Goal: Answer question/provide support: Share knowledge or assist other users

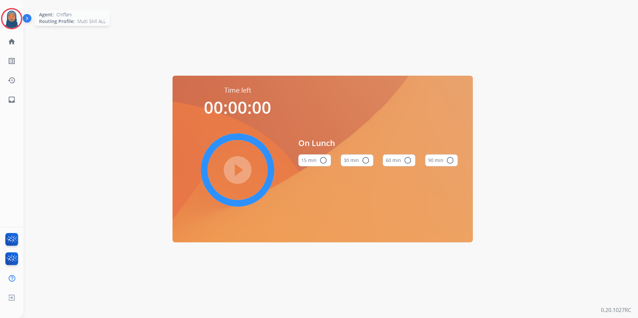
click at [17, 24] on img at bounding box center [11, 18] width 19 height 19
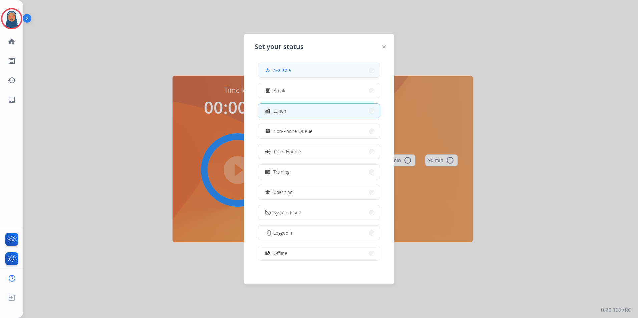
click at [328, 71] on button "how_to_reg Available" at bounding box center [318, 70] width 121 height 14
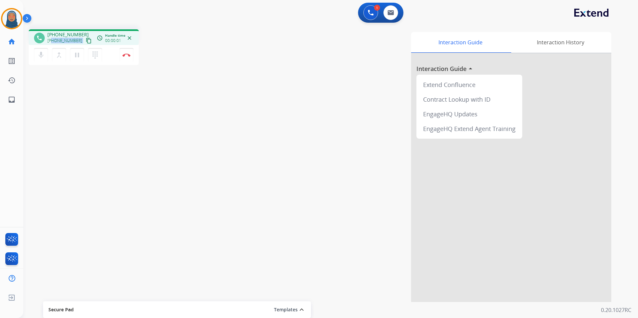
drag, startPoint x: 76, startPoint y: 41, endPoint x: 52, endPoint y: 43, distance: 24.4
click at [52, 43] on div "[PHONE_NUMBER] content_copy" at bounding box center [69, 41] width 45 height 8
copy div "6783581564 content_copy access_time Call metrics Queue 00:10 Hold 00:00 Talk 00…"
click at [126, 56] on img at bounding box center [126, 54] width 8 height 3
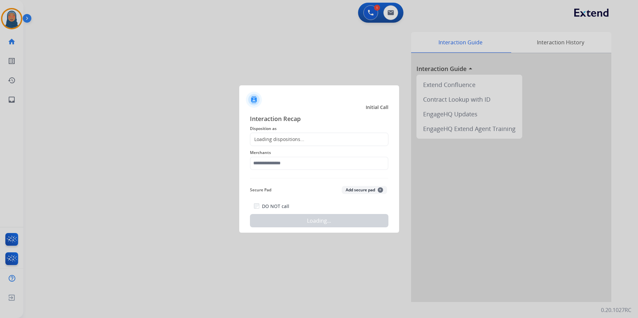
drag, startPoint x: 333, startPoint y: 138, endPoint x: 284, endPoint y: 135, distance: 48.4
click at [332, 138] on div "Loading dispositions..." at bounding box center [319, 139] width 138 height 13
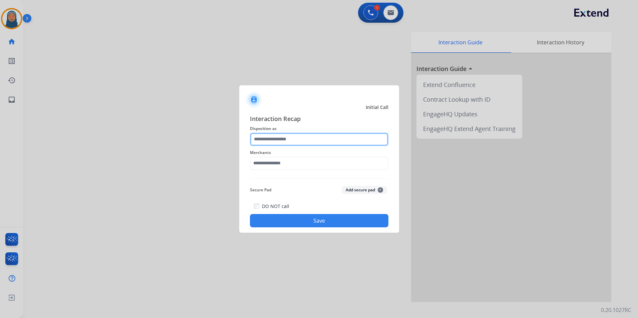
click at [277, 138] on input "text" at bounding box center [319, 139] width 138 height 13
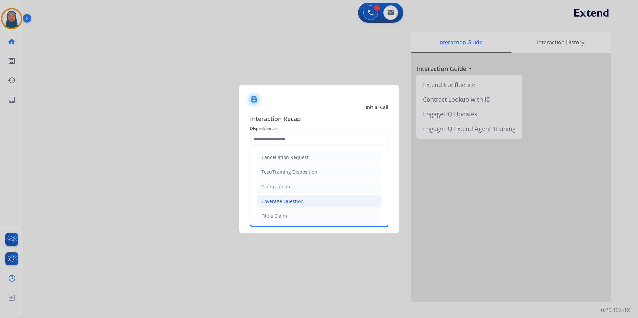
click at [294, 198] on div "Coverage Question" at bounding box center [282, 201] width 42 height 7
type input "**********"
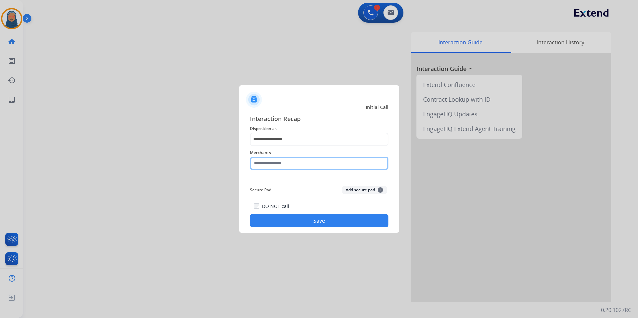
click at [293, 163] on input "text" at bounding box center [319, 163] width 138 height 13
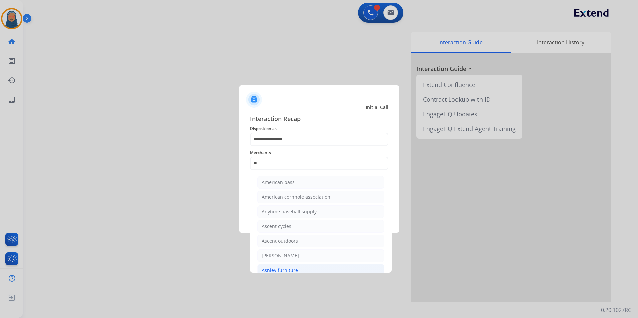
click at [287, 267] on div "Ashley furniture" at bounding box center [279, 270] width 36 height 7
type input "**********"
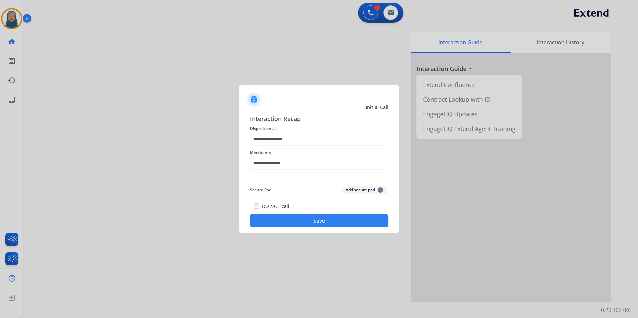
click at [339, 222] on button "Save" at bounding box center [319, 220] width 138 height 13
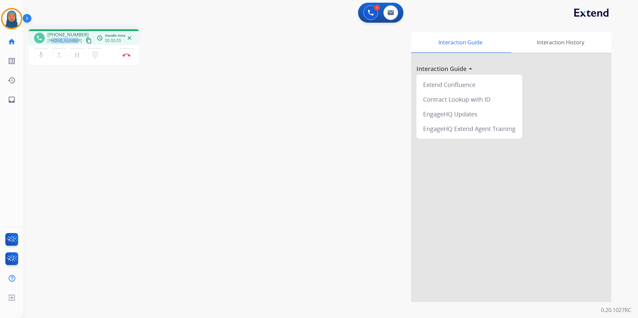
drag, startPoint x: 75, startPoint y: 40, endPoint x: 52, endPoint y: 41, distance: 22.4
click at [52, 41] on span "[PHONE_NUMBER]" at bounding box center [64, 40] width 35 height 5
copy span "7739685043"
click at [126, 58] on button "Disconnect" at bounding box center [126, 55] width 14 height 14
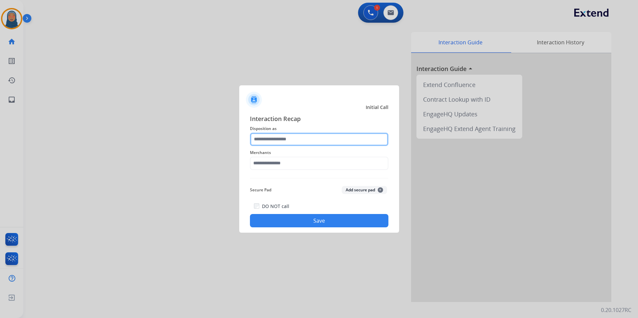
click at [300, 136] on input "text" at bounding box center [319, 139] width 138 height 13
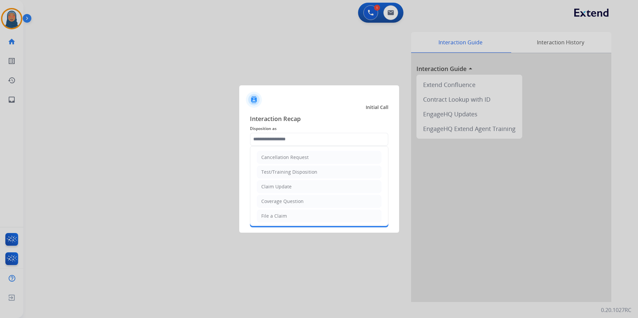
click at [312, 158] on li "Cancellation Request" at bounding box center [319, 157] width 124 height 13
type input "**********"
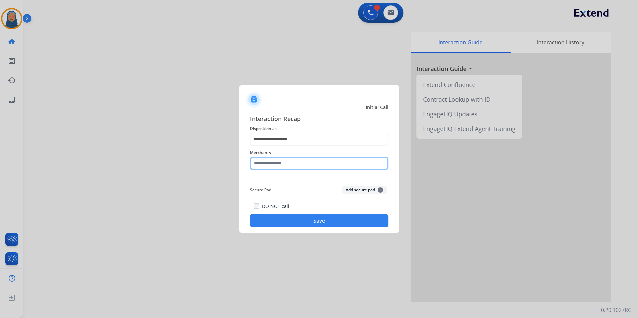
click at [297, 165] on input "text" at bounding box center [319, 163] width 138 height 13
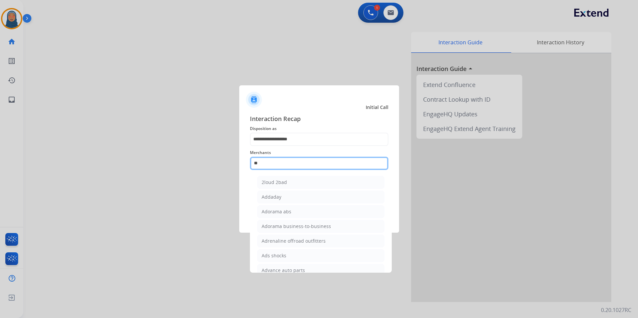
type input "*"
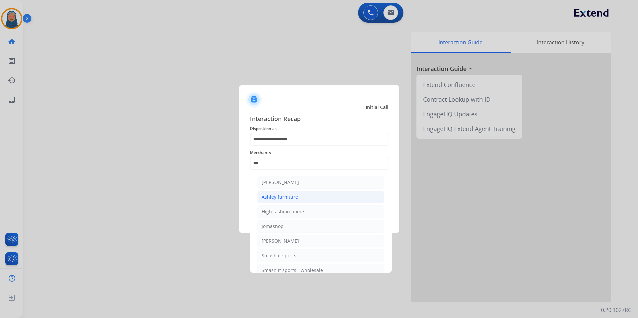
click at [290, 198] on div "Ashley furniture" at bounding box center [279, 197] width 36 height 7
type input "**********"
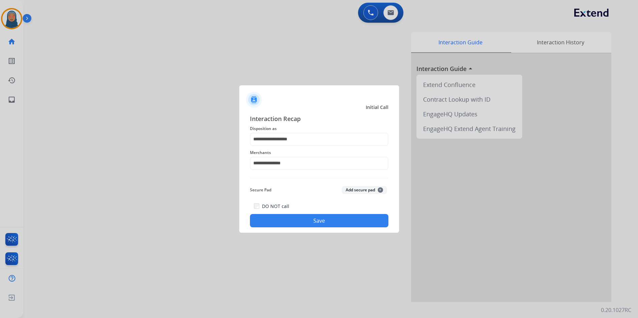
click at [323, 217] on button "Save" at bounding box center [319, 220] width 138 height 13
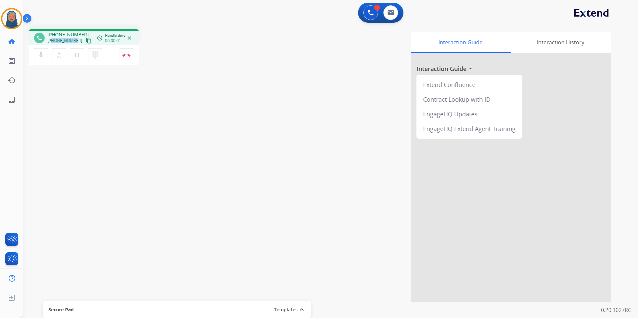
drag, startPoint x: 76, startPoint y: 41, endPoint x: 53, endPoint y: 41, distance: 22.7
click at [53, 41] on div "[PHONE_NUMBER] content_copy" at bounding box center [69, 41] width 45 height 8
copy span "9315449826"
click at [130, 58] on button "Disconnect" at bounding box center [126, 55] width 14 height 14
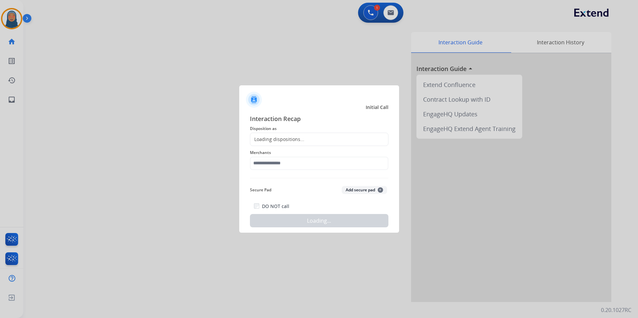
click at [306, 134] on div "Loading dispositions..." at bounding box center [319, 139] width 138 height 13
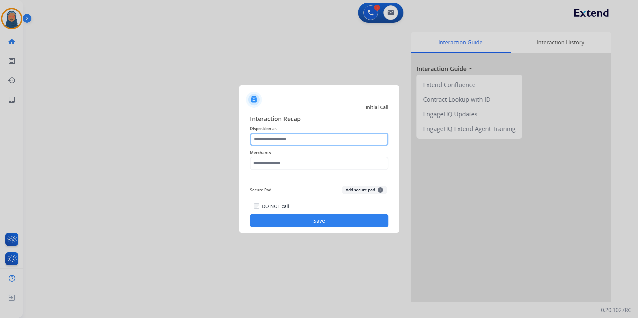
click at [301, 138] on input "text" at bounding box center [319, 139] width 138 height 13
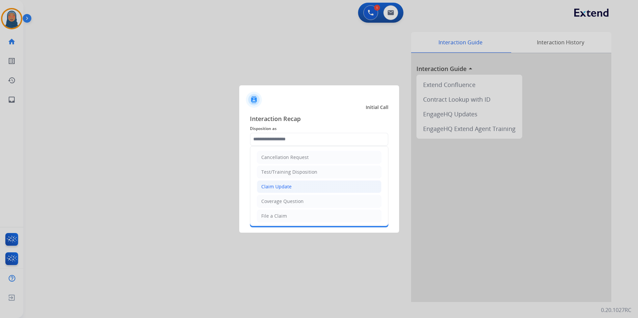
drag, startPoint x: 298, startPoint y: 190, endPoint x: 295, endPoint y: 186, distance: 5.0
click at [298, 190] on li "Claim Update" at bounding box center [319, 186] width 124 height 13
type input "**********"
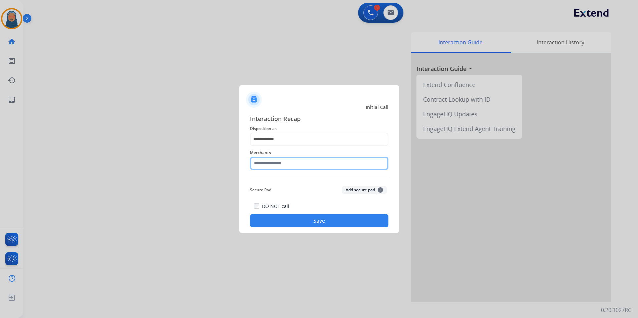
click at [289, 161] on input "text" at bounding box center [319, 163] width 138 height 13
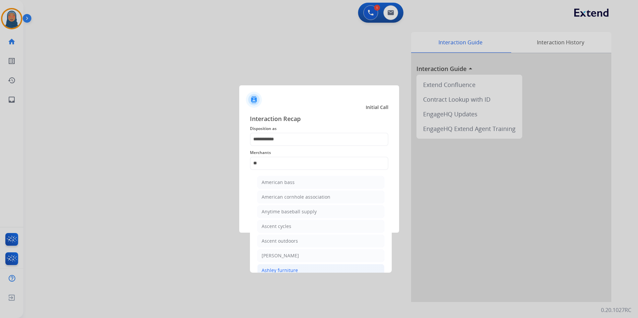
click at [273, 269] on div "Ashley furniture" at bounding box center [279, 270] width 36 height 7
type input "**********"
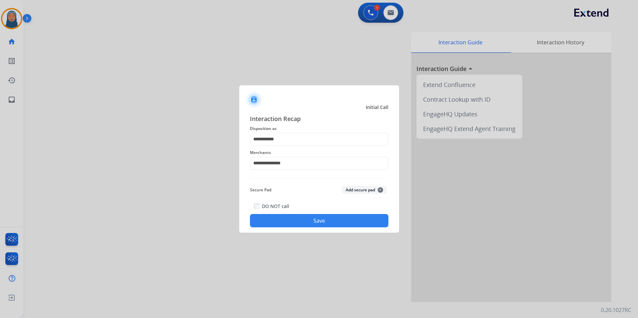
click at [320, 218] on button "Save" at bounding box center [319, 220] width 138 height 13
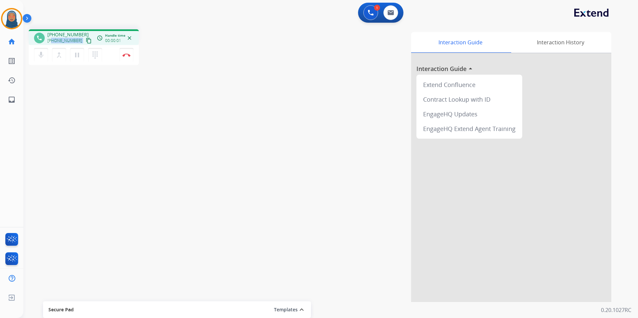
drag, startPoint x: 76, startPoint y: 42, endPoint x: 52, endPoint y: 41, distance: 24.4
click at [52, 41] on div "[PHONE_NUMBER] content_copy" at bounding box center [69, 41] width 45 height 8
copy div "8139669642 content_copy access_time Call metrics Queue 00:09 Hold 00:00 Talk 00…"
click at [127, 54] on img at bounding box center [126, 54] width 8 height 3
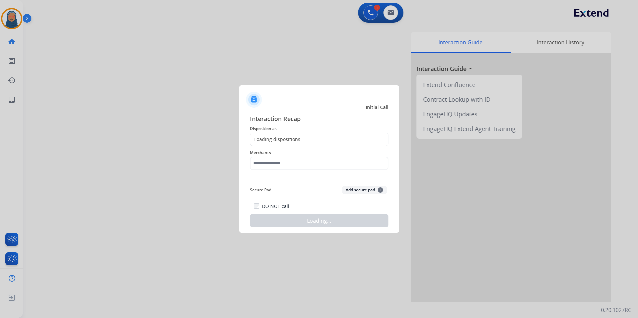
click at [266, 133] on div "Loading dispositions..." at bounding box center [319, 139] width 138 height 13
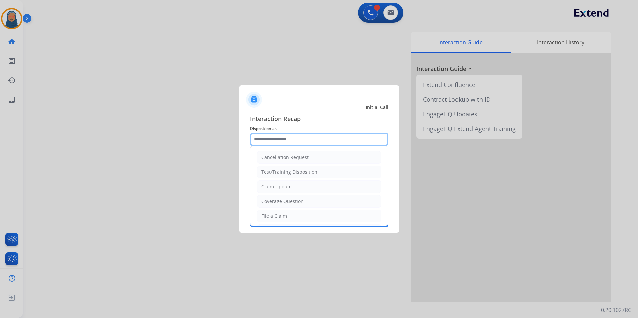
click at [272, 142] on input "text" at bounding box center [319, 139] width 138 height 13
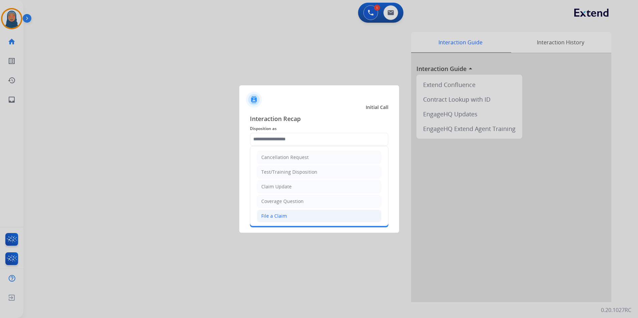
click at [279, 216] on div "File a Claim" at bounding box center [274, 216] width 26 height 7
type input "**********"
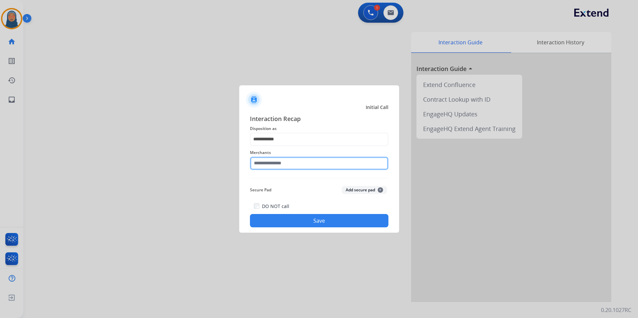
click at [281, 165] on input "text" at bounding box center [319, 163] width 138 height 13
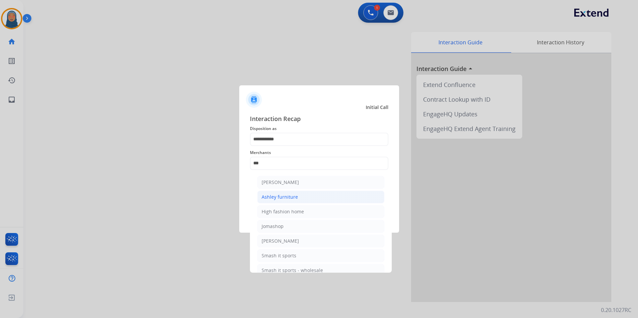
click at [288, 196] on div "Ashley furniture" at bounding box center [279, 197] width 36 height 7
type input "**********"
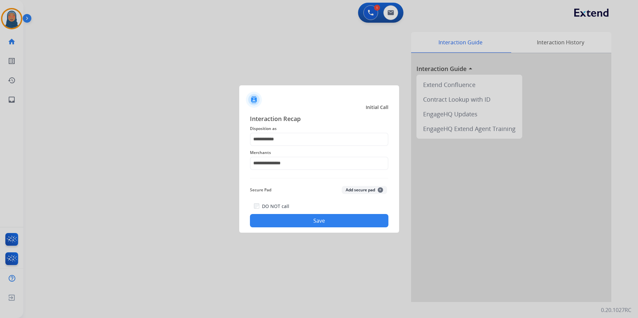
click at [324, 219] on button "Save" at bounding box center [319, 220] width 138 height 13
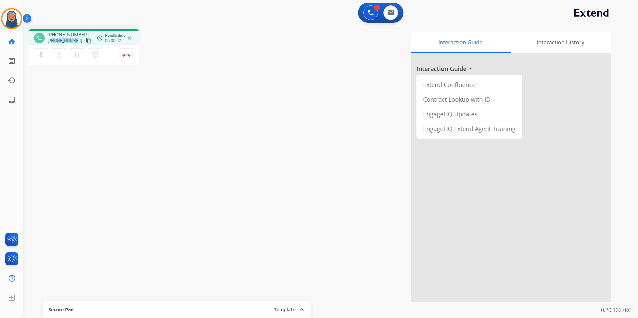
drag, startPoint x: 76, startPoint y: 42, endPoint x: 52, endPoint y: 42, distance: 23.3
click at [52, 42] on div "[PHONE_NUMBER] content_copy" at bounding box center [69, 41] width 45 height 8
copy span "4087992406"
click at [127, 61] on button "Disconnect" at bounding box center [126, 55] width 14 height 14
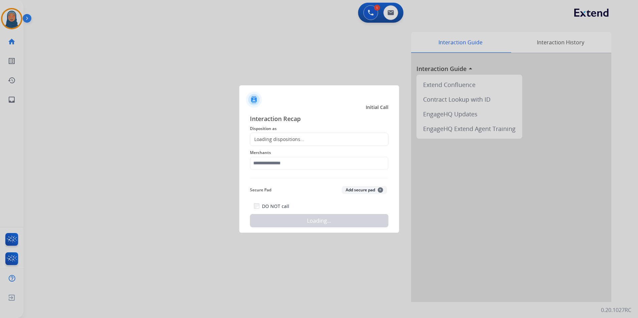
click at [274, 134] on div "Loading dispositions..." at bounding box center [319, 139] width 138 height 13
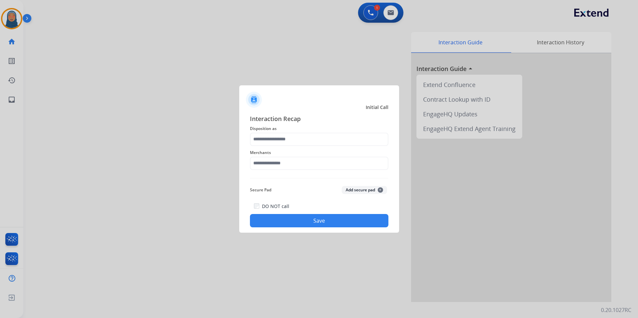
drag, startPoint x: 295, startPoint y: 146, endPoint x: 294, endPoint y: 142, distance: 4.4
click at [294, 143] on div "Interaction Recap Disposition as Merchants Secure Pad Add secure pad + DO NOT c…" at bounding box center [319, 171] width 138 height 114
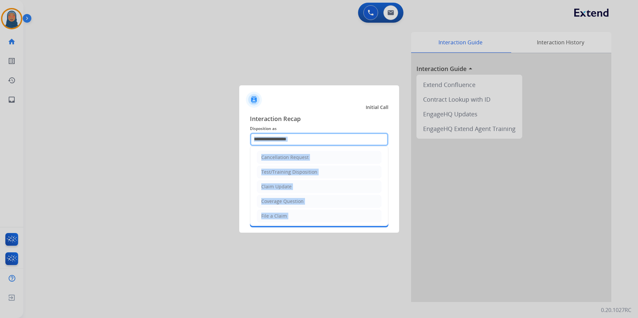
click at [286, 139] on input "text" at bounding box center [319, 139] width 138 height 13
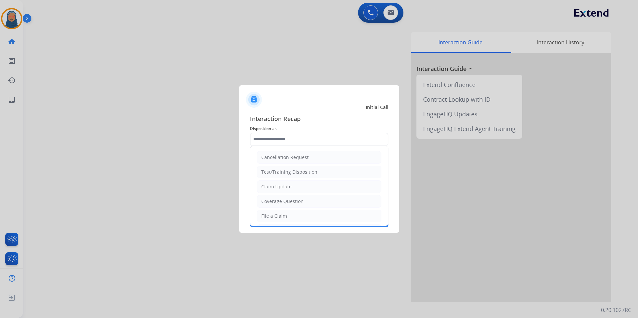
drag, startPoint x: 293, startPoint y: 190, endPoint x: 293, endPoint y: 184, distance: 6.0
click at [293, 189] on li "Claim Update" at bounding box center [319, 186] width 124 height 13
type input "**********"
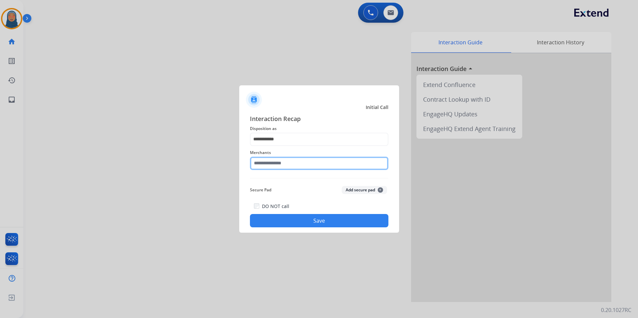
click at [294, 167] on input "text" at bounding box center [319, 163] width 138 height 13
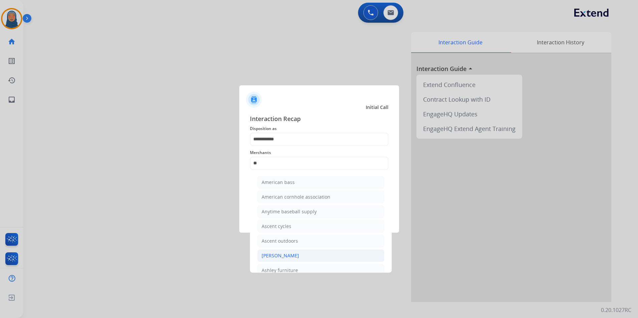
drag, startPoint x: 305, startPoint y: 258, endPoint x: 316, endPoint y: 243, distance: 18.5
click at [305, 257] on li "[PERSON_NAME]" at bounding box center [320, 255] width 127 height 13
type input "**********"
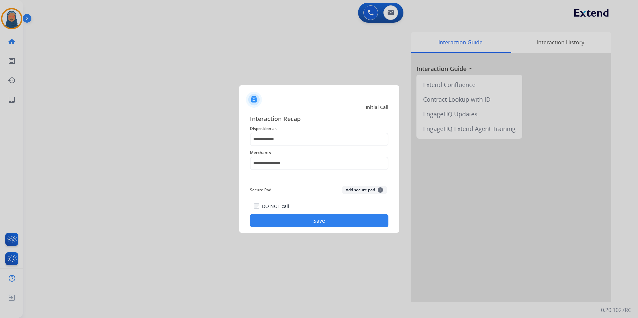
click at [346, 223] on button "Save" at bounding box center [319, 220] width 138 height 13
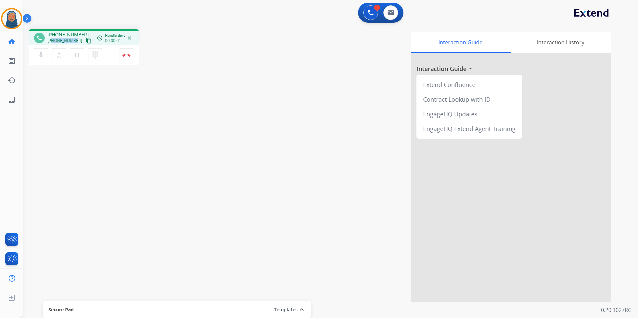
drag, startPoint x: 75, startPoint y: 42, endPoint x: 52, endPoint y: 43, distance: 22.7
click at [52, 43] on div "[PHONE_NUMBER] content_copy" at bounding box center [69, 41] width 45 height 8
copy span "7148837545"
click at [127, 56] on img at bounding box center [126, 54] width 8 height 3
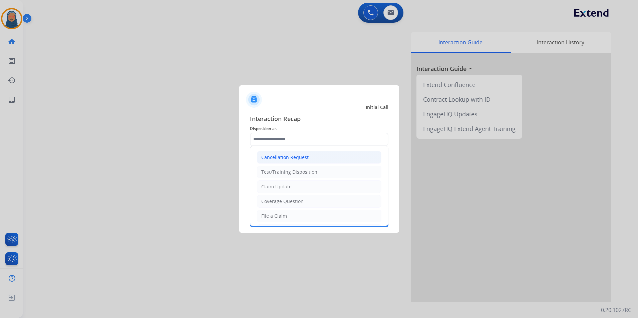
click at [293, 158] on div "Cancellation Request" at bounding box center [284, 157] width 47 height 7
type input "**********"
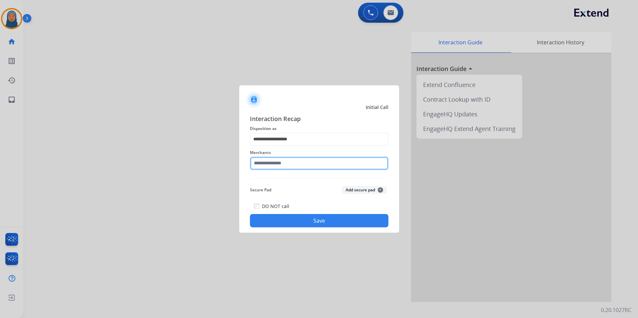
click at [286, 165] on input "text" at bounding box center [319, 163] width 138 height 13
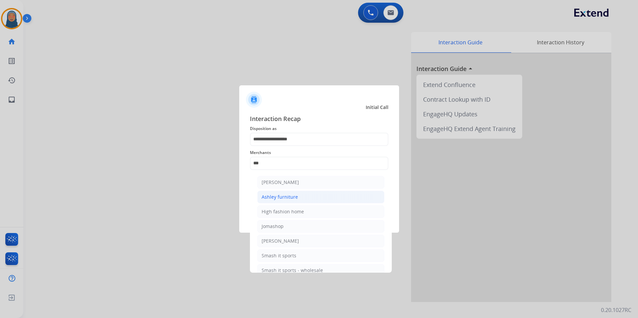
click at [282, 197] on div "Ashley furniture" at bounding box center [279, 197] width 36 height 7
type input "**********"
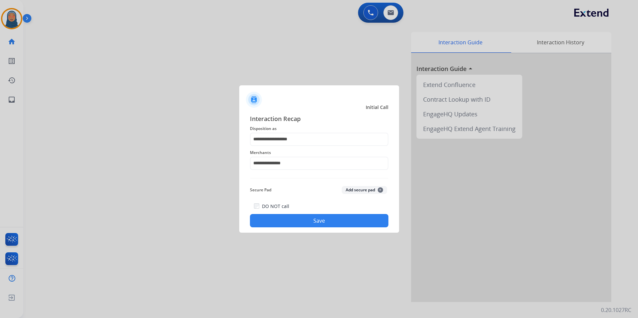
click at [323, 221] on button "Save" at bounding box center [319, 220] width 138 height 13
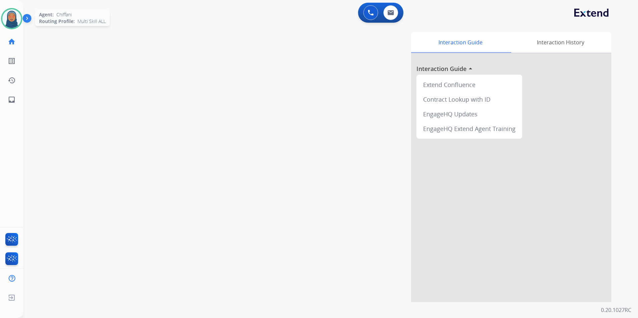
click at [6, 17] on img at bounding box center [11, 18] width 19 height 19
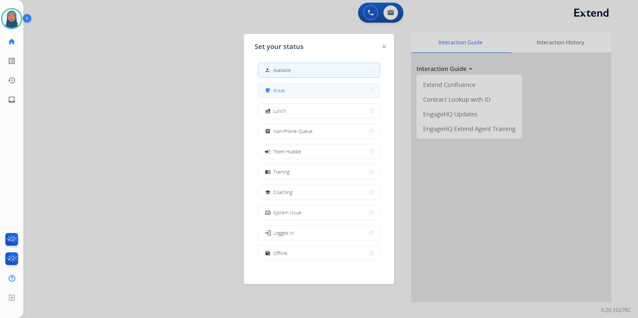
click at [285, 90] on span "Break" at bounding box center [279, 90] width 12 height 7
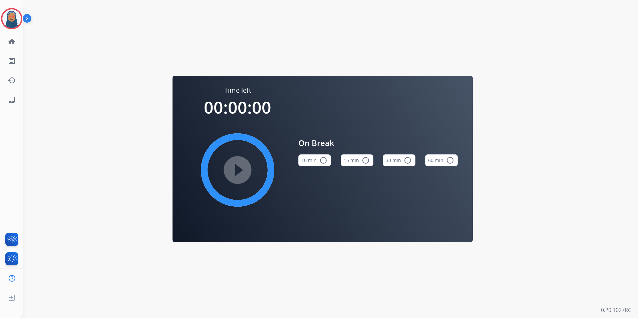
click at [362, 158] on mat-icon "radio_button_unchecked" at bounding box center [366, 160] width 8 height 8
click at [15, 23] on img at bounding box center [11, 18] width 19 height 19
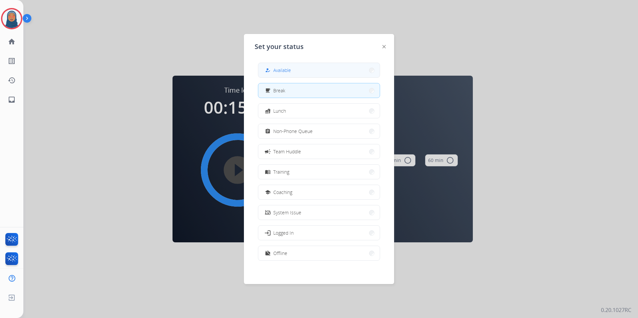
click at [282, 69] on span "Available" at bounding box center [282, 70] width 18 height 7
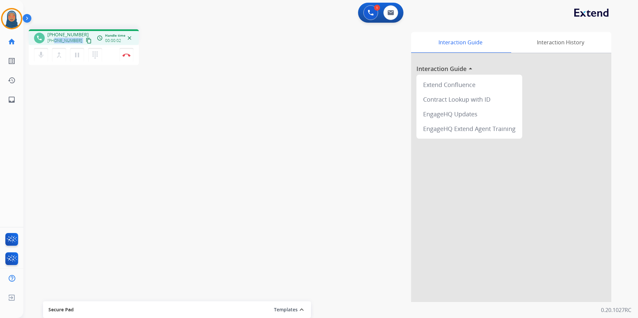
drag, startPoint x: 77, startPoint y: 41, endPoint x: 53, endPoint y: 42, distance: 23.4
click at [53, 42] on div "[PHONE_NUMBER] content_copy" at bounding box center [69, 41] width 45 height 8
drag, startPoint x: 53, startPoint y: 42, endPoint x: 60, endPoint y: 105, distance: 63.4
click at [60, 106] on div "phone [PHONE_NUMBER] [PHONE_NUMBER] content_copy access_time Call metrics Queue…" at bounding box center [322, 163] width 598 height 278
drag, startPoint x: 76, startPoint y: 41, endPoint x: 53, endPoint y: 41, distance: 23.3
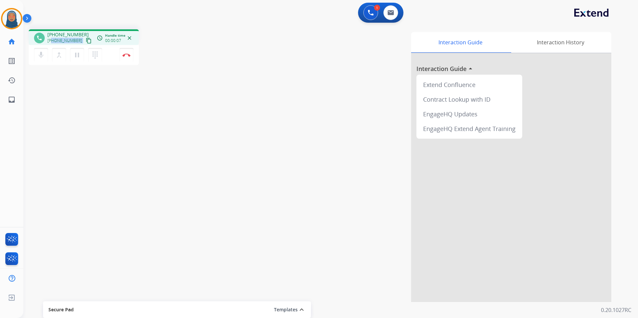
click at [53, 41] on div "[PHONE_NUMBER] content_copy" at bounding box center [69, 41] width 45 height 8
copy div "8002403440 content_copy access_time Call metrics Queue 00:10 Hold 00:00 Talk 00…"
click at [126, 59] on button "Disconnect" at bounding box center [126, 55] width 14 height 14
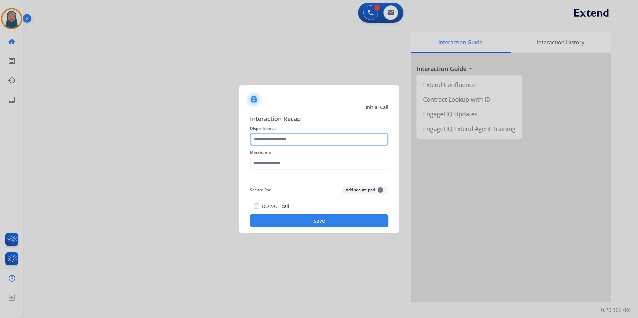
click at [277, 139] on input "text" at bounding box center [319, 139] width 138 height 13
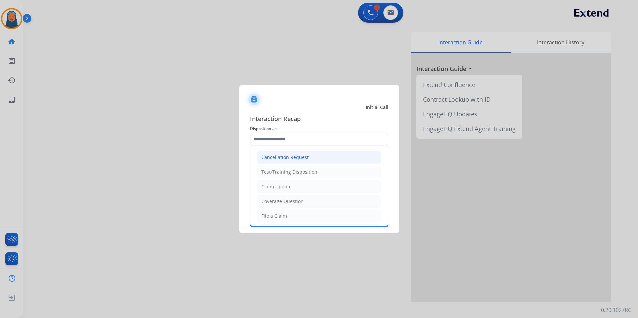
click at [297, 160] on div "Cancellation Request" at bounding box center [284, 157] width 47 height 7
type input "**********"
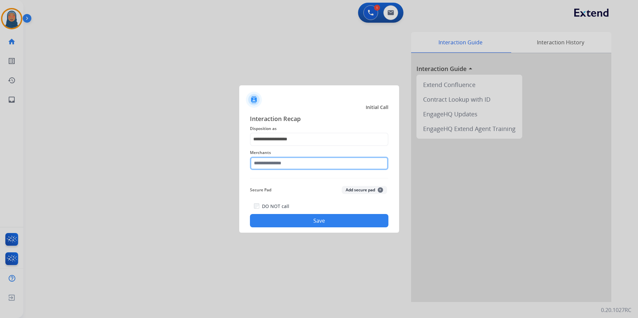
click at [295, 158] on input "text" at bounding box center [319, 163] width 138 height 13
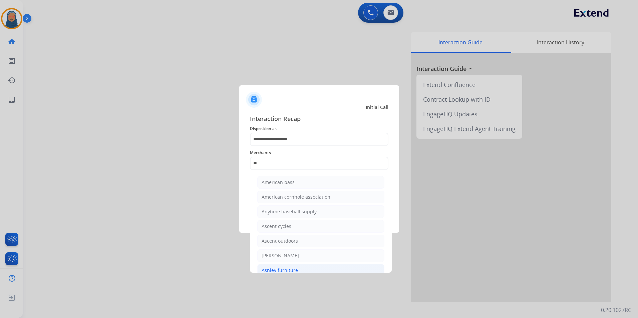
click at [322, 269] on li "Ashley furniture" at bounding box center [320, 270] width 127 height 13
type input "**********"
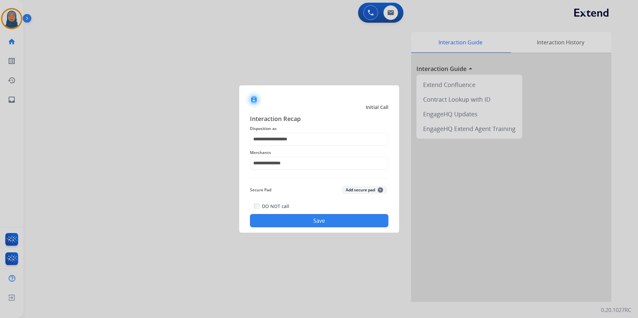
click at [322, 222] on button "Save" at bounding box center [319, 220] width 138 height 13
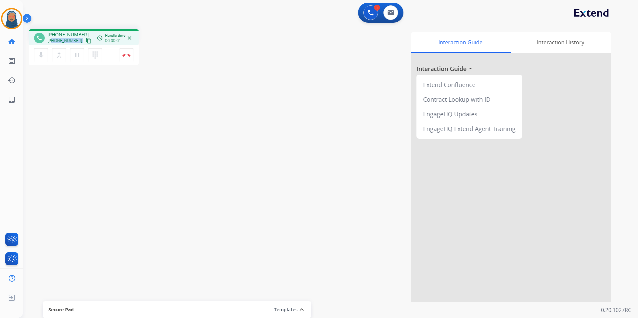
drag, startPoint x: 76, startPoint y: 41, endPoint x: 52, endPoint y: 40, distance: 24.0
click at [52, 40] on div "[PHONE_NUMBER] content_copy" at bounding box center [69, 41] width 45 height 8
copy div "4156724738 content_copy access_time Call metrics Queue 00:09 Hold 00:00 Talk 00…"
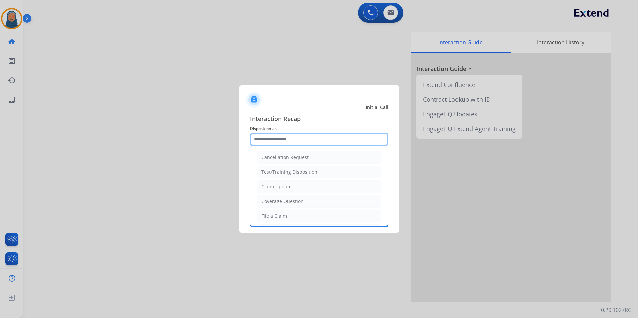
click at [300, 137] on input "text" at bounding box center [319, 139] width 138 height 13
click at [287, 216] on li "File a Claim" at bounding box center [319, 216] width 124 height 13
type input "**********"
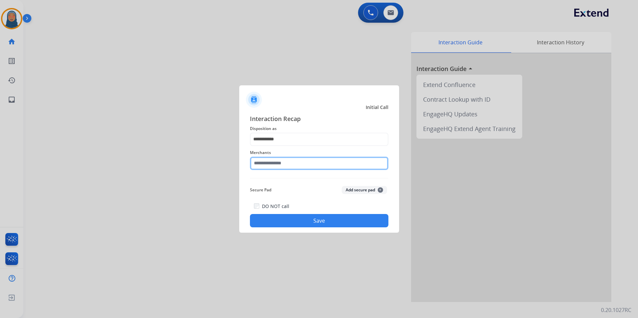
click at [291, 164] on input "text" at bounding box center [319, 163] width 138 height 13
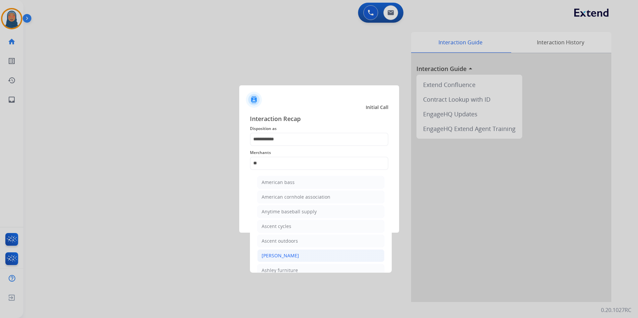
click at [297, 254] on div "[PERSON_NAME]" at bounding box center [279, 255] width 37 height 7
type input "**********"
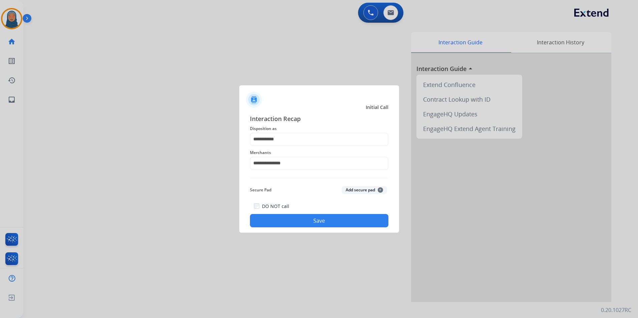
click at [333, 219] on button "Save" at bounding box center [319, 220] width 138 height 13
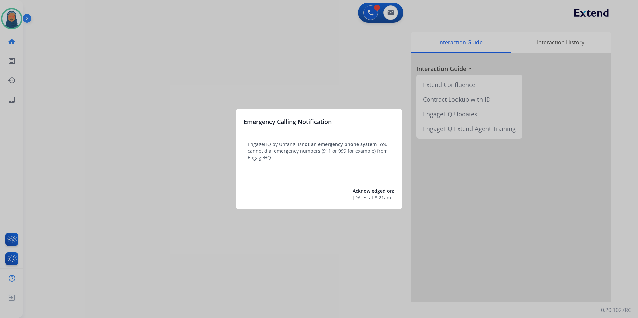
click at [17, 19] on div at bounding box center [319, 159] width 638 height 318
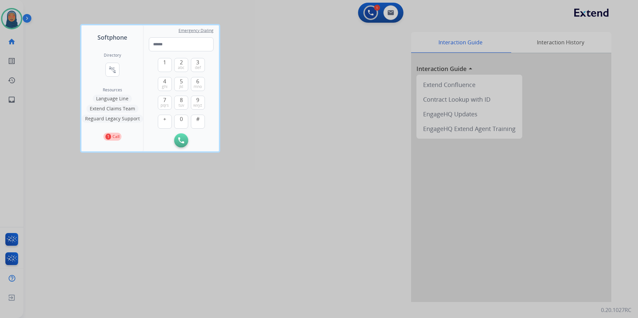
click at [17, 19] on div at bounding box center [319, 159] width 638 height 318
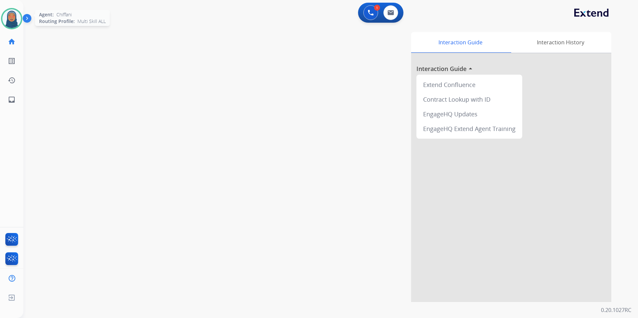
click at [17, 20] on img at bounding box center [11, 18] width 19 height 19
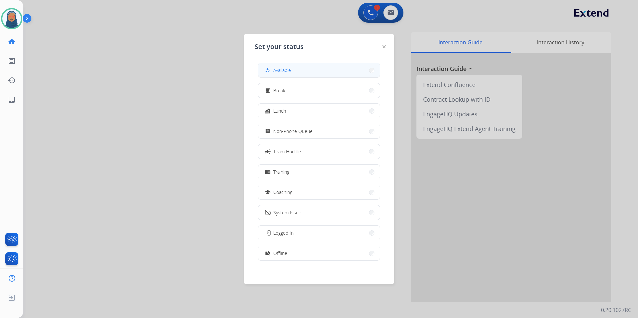
click at [289, 74] on button "how_to_reg Available" at bounding box center [318, 70] width 121 height 14
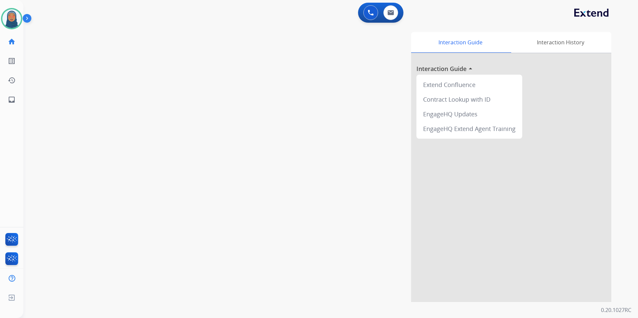
click at [187, 64] on div "swap_horiz Break voice bridge close_fullscreen Connect 3-Way Call merge_type Se…" at bounding box center [322, 163] width 598 height 278
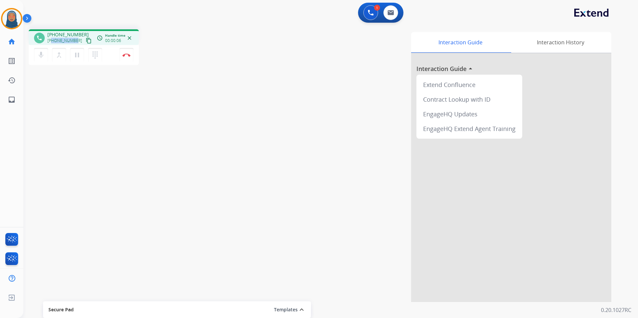
drag, startPoint x: 75, startPoint y: 42, endPoint x: 52, endPoint y: 42, distance: 23.3
click at [52, 42] on div "+18159900245 content_copy" at bounding box center [69, 41] width 45 height 8
copy span "8159900245"
click at [123, 57] on button "Disconnect" at bounding box center [126, 55] width 14 height 14
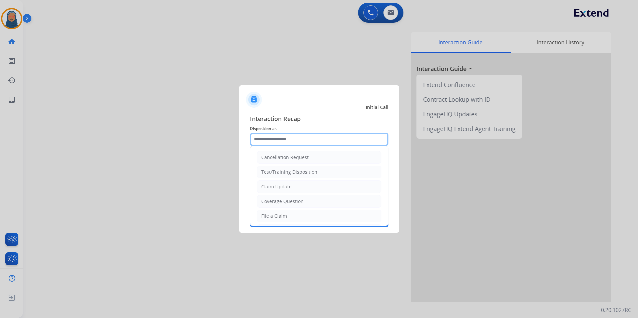
click at [323, 143] on input "text" at bounding box center [319, 139] width 138 height 13
click at [277, 191] on li "Claim Update" at bounding box center [319, 186] width 124 height 13
type input "**********"
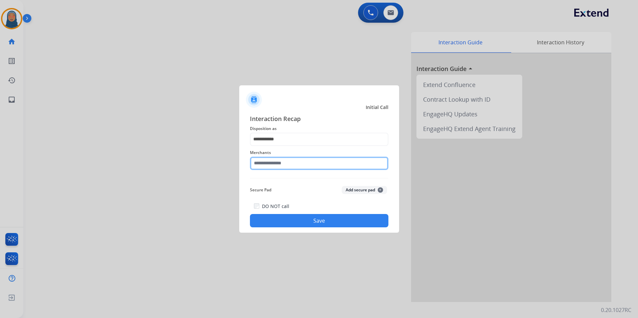
click at [286, 162] on input "text" at bounding box center [319, 163] width 138 height 13
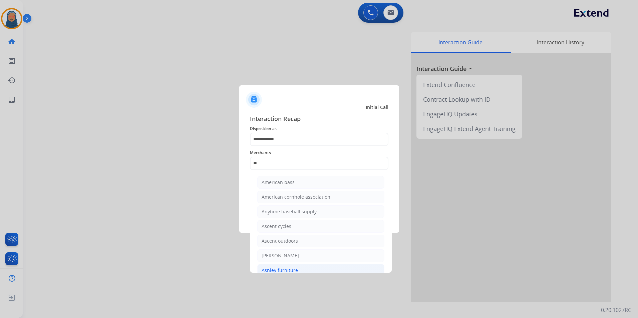
click at [285, 269] on div "Ashley furniture" at bounding box center [279, 270] width 36 height 7
type input "**********"
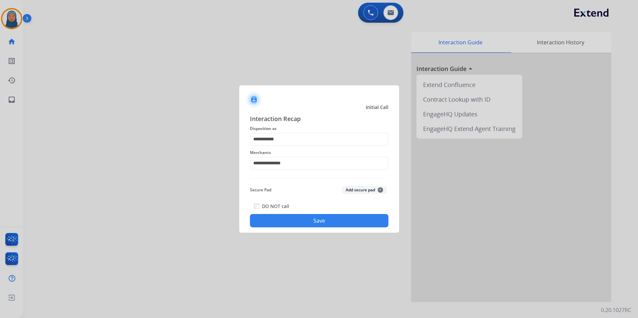
click at [330, 221] on button "Save" at bounding box center [319, 220] width 138 height 13
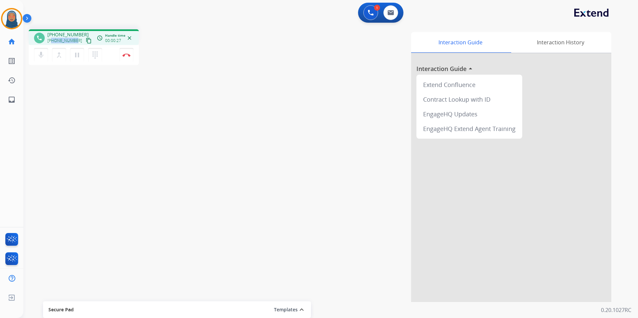
drag, startPoint x: 76, startPoint y: 40, endPoint x: 51, endPoint y: 41, distance: 24.7
click at [51, 41] on div "+18454051028 content_copy" at bounding box center [69, 41] width 45 height 8
copy span "8454051028"
click at [128, 56] on img at bounding box center [126, 54] width 8 height 3
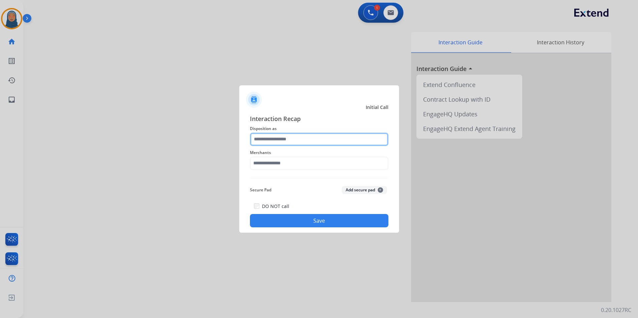
click at [276, 141] on input "text" at bounding box center [319, 139] width 138 height 13
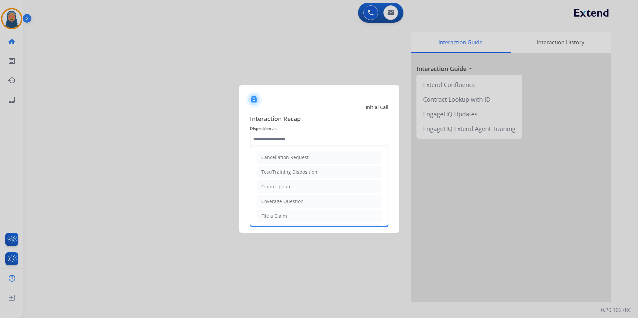
drag, startPoint x: 289, startPoint y: 203, endPoint x: 287, endPoint y: 186, distance: 17.9
click at [290, 202] on div "Coverage Question" at bounding box center [282, 201] width 42 height 7
type input "**********"
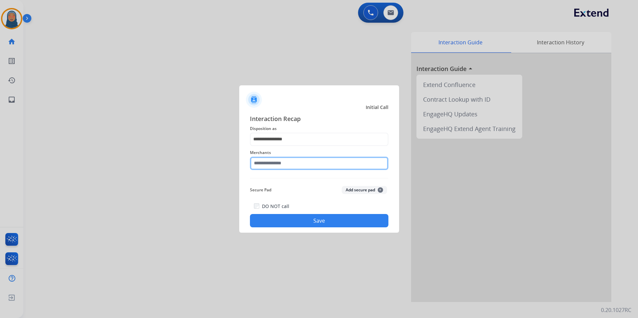
click at [286, 164] on input "text" at bounding box center [319, 163] width 138 height 13
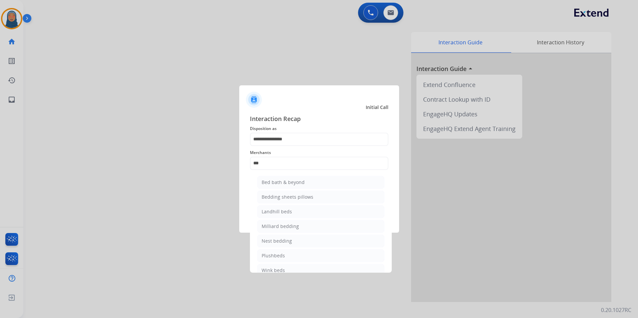
click at [286, 179] on li "Bed bath & beyond" at bounding box center [320, 182] width 127 height 13
type input "**********"
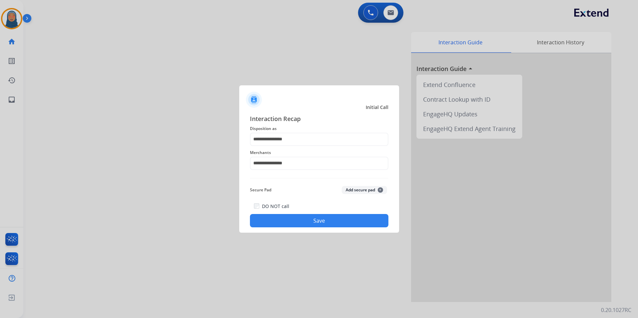
click at [329, 222] on button "Save" at bounding box center [319, 220] width 138 height 13
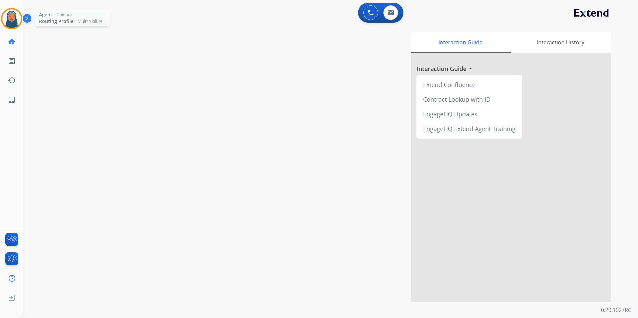
click at [11, 19] on img at bounding box center [11, 18] width 19 height 19
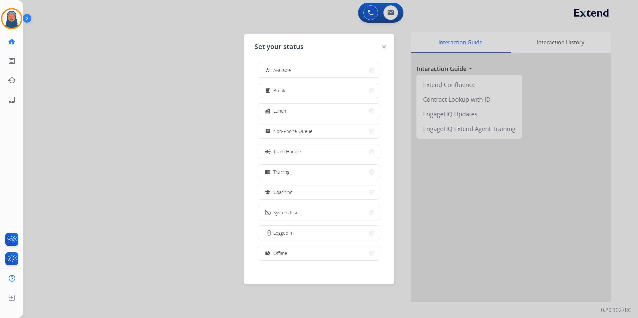
click at [294, 129] on span "Non-Phone Queue" at bounding box center [292, 131] width 39 height 7
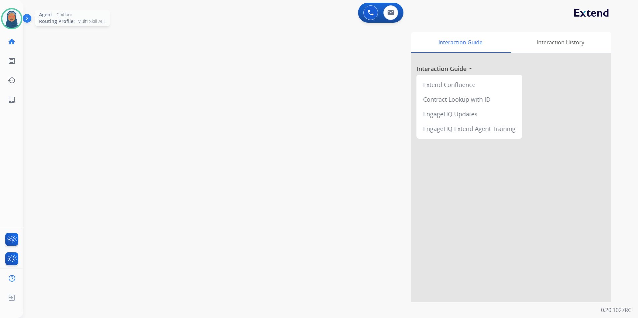
click at [12, 19] on img at bounding box center [11, 18] width 19 height 19
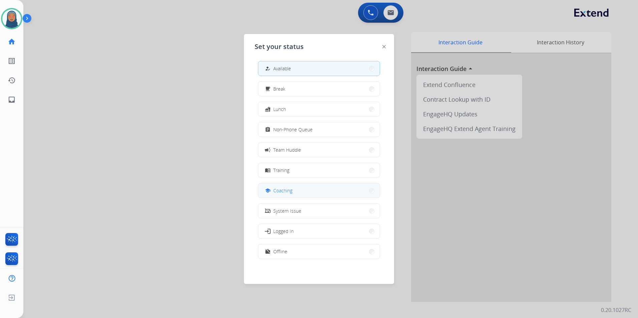
scroll to position [2, 0]
click at [299, 252] on button "work_off Offline" at bounding box center [318, 251] width 121 height 14
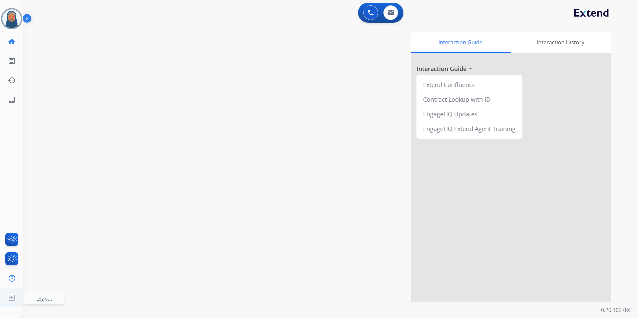
click at [35, 299] on span "Log out" at bounding box center [44, 299] width 40 height 10
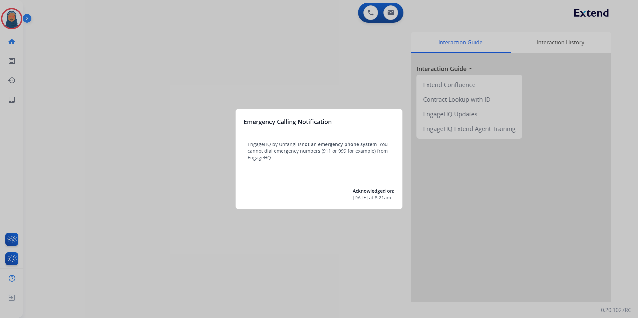
click at [12, 18] on div at bounding box center [319, 159] width 638 height 318
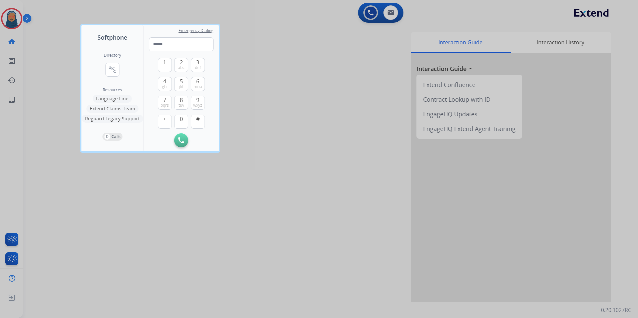
click at [12, 18] on div at bounding box center [319, 159] width 638 height 318
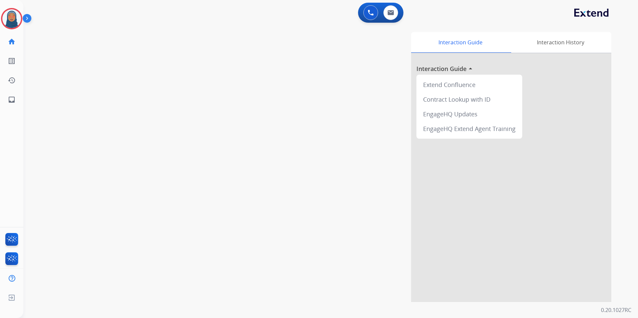
click at [12, 18] on img at bounding box center [11, 18] width 19 height 19
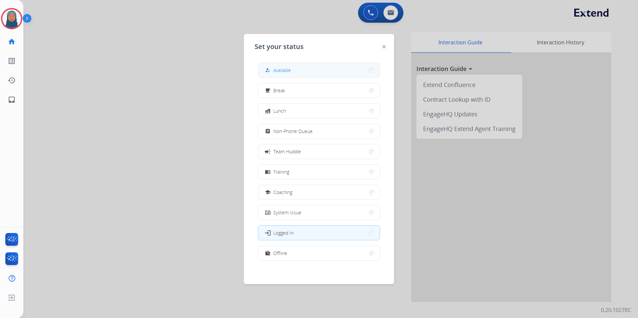
click at [284, 67] on span "Available" at bounding box center [282, 70] width 18 height 7
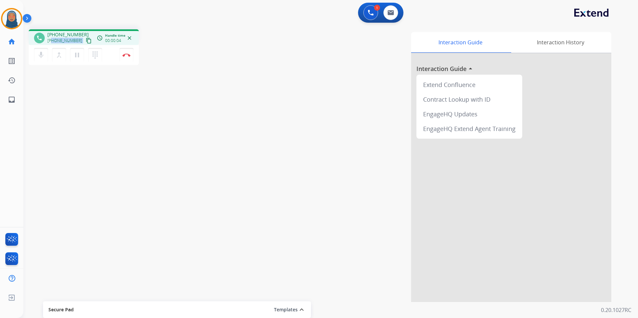
drag, startPoint x: 76, startPoint y: 41, endPoint x: 53, endPoint y: 41, distance: 23.7
click at [53, 41] on div "+16262570459 content_copy" at bounding box center [69, 41] width 45 height 8
copy div "6262570459 content_copy access_time Call metrics Queue 00:10 Hold 00:00 Talk 00…"
drag, startPoint x: 59, startPoint y: 36, endPoint x: 53, endPoint y: 41, distance: 8.3
click at [53, 41] on span "+16262570459" at bounding box center [64, 40] width 35 height 5
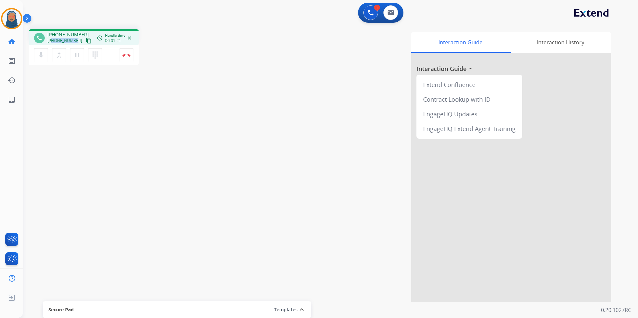
drag, startPoint x: 75, startPoint y: 40, endPoint x: 53, endPoint y: 42, distance: 21.7
click at [53, 42] on span "+16262570459" at bounding box center [64, 40] width 35 height 5
copy span "6262570459"
click at [126, 59] on button "Disconnect" at bounding box center [126, 55] width 14 height 14
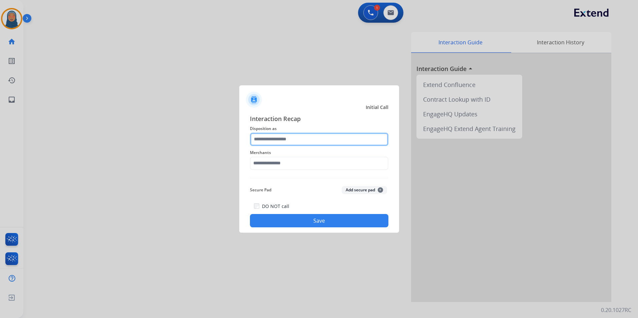
click at [289, 140] on input "text" at bounding box center [319, 139] width 138 height 13
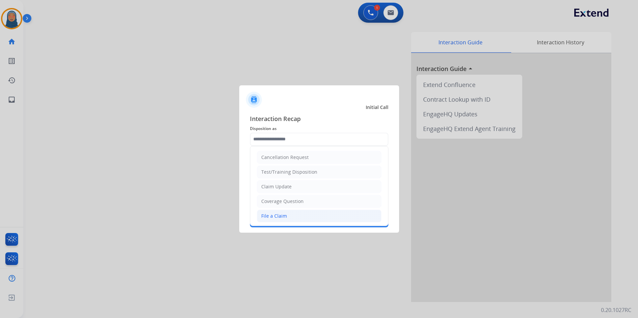
drag, startPoint x: 297, startPoint y: 216, endPoint x: 294, endPoint y: 176, distance: 39.8
click at [297, 215] on li "File a Claim" at bounding box center [319, 216] width 124 height 13
type input "**********"
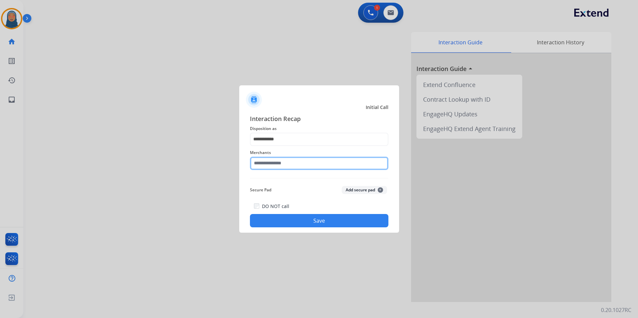
click at [295, 162] on input "text" at bounding box center [319, 163] width 138 height 13
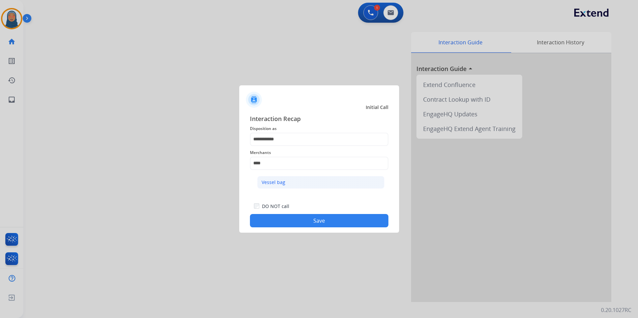
click at [292, 184] on li "Vessel bag" at bounding box center [320, 182] width 127 height 13
type input "**********"
click at [306, 222] on button "Save" at bounding box center [319, 220] width 138 height 13
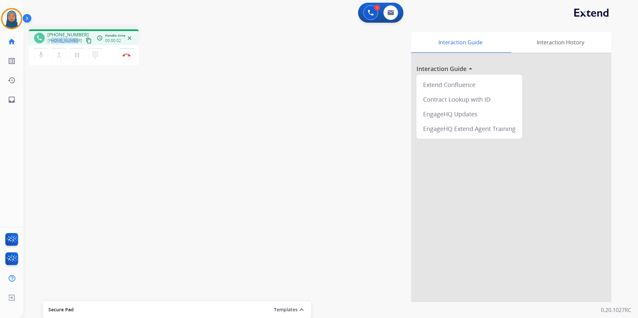
drag, startPoint x: 75, startPoint y: 40, endPoint x: 52, endPoint y: 40, distance: 23.0
click at [52, 40] on div "+16479601571 content_copy" at bounding box center [69, 41] width 45 height 8
copy span "6479601571"
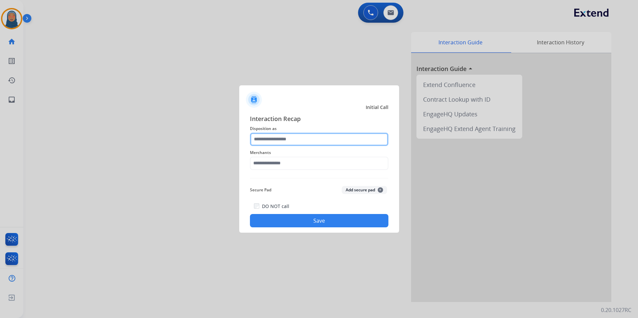
click at [268, 142] on input "text" at bounding box center [319, 139] width 138 height 13
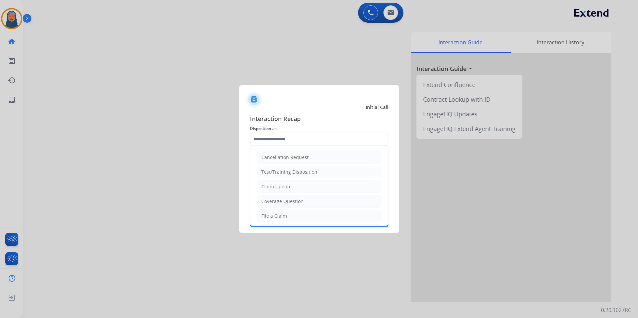
drag, startPoint x: 279, startPoint y: 214, endPoint x: 280, endPoint y: 177, distance: 36.7
click at [279, 214] on div "File a Claim" at bounding box center [274, 216] width 26 height 7
type input "**********"
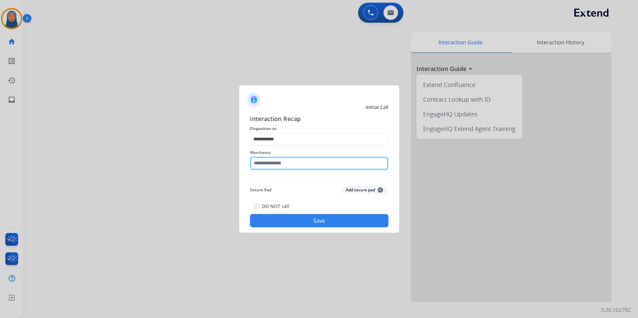
click at [280, 165] on input "text" at bounding box center [319, 163] width 138 height 13
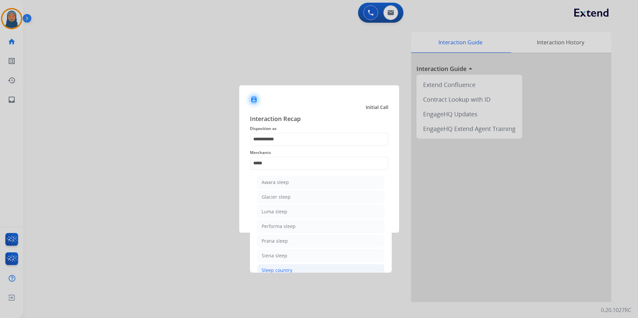
click at [293, 269] on li "Sleep country" at bounding box center [320, 270] width 127 height 13
type input "**********"
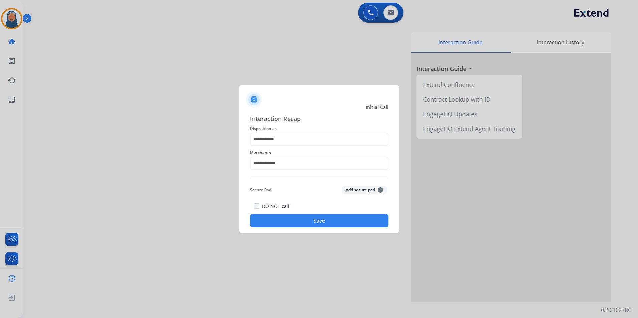
click at [316, 225] on button "Save" at bounding box center [319, 220] width 138 height 13
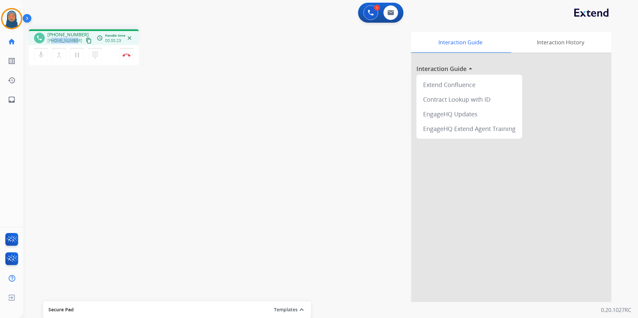
drag, startPoint x: 75, startPoint y: 40, endPoint x: 52, endPoint y: 41, distance: 22.7
click at [52, 41] on div "+16613901185 content_copy" at bounding box center [69, 41] width 45 height 8
copy span "6613901185"
click at [128, 60] on button "Disconnect" at bounding box center [126, 55] width 14 height 14
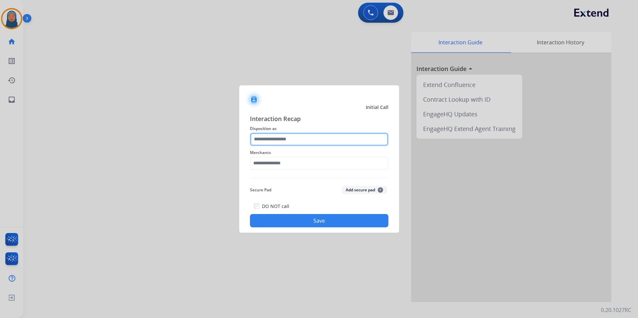
click at [279, 140] on input "text" at bounding box center [319, 139] width 138 height 13
click at [292, 143] on input "text" at bounding box center [319, 139] width 138 height 13
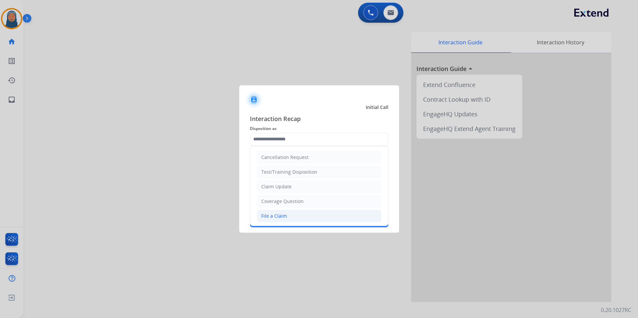
click at [288, 215] on li "File a Claim" at bounding box center [319, 216] width 124 height 13
type input "**********"
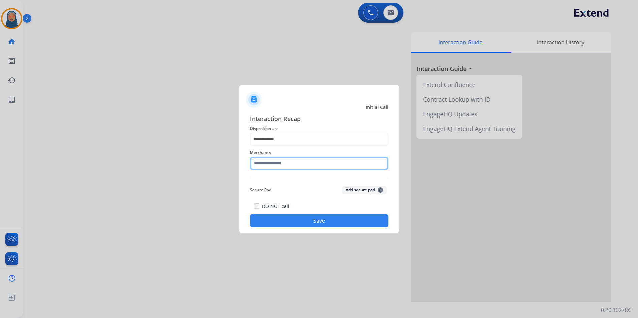
click at [291, 161] on input "text" at bounding box center [319, 163] width 138 height 13
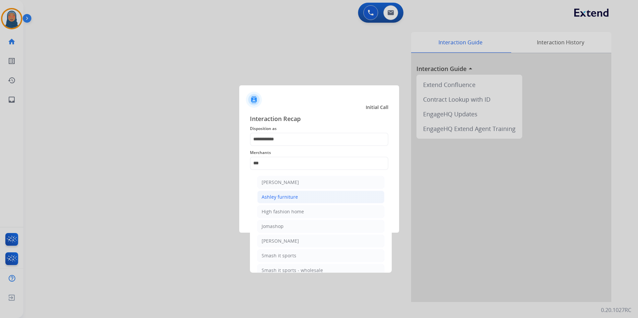
click at [330, 195] on li "Ashley furniture" at bounding box center [320, 197] width 127 height 13
type input "**********"
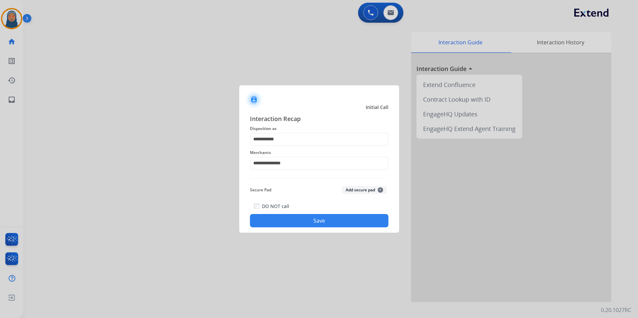
click at [348, 223] on button "Save" at bounding box center [319, 220] width 138 height 13
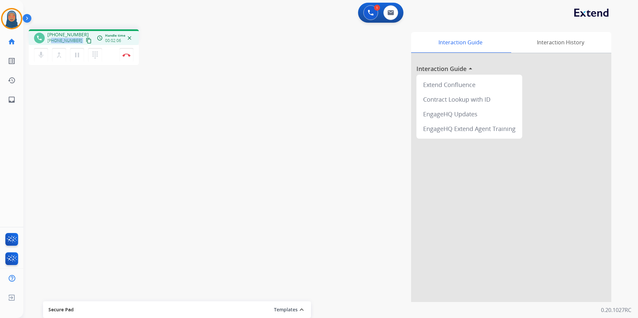
drag, startPoint x: 76, startPoint y: 42, endPoint x: 52, endPoint y: 41, distance: 24.0
click at [52, 41] on div "+16263757525 content_copy" at bounding box center [69, 41] width 45 height 8
copy div "6263757525 content_copy access_time Call metrics Queue 02:04 Hold 00:00 Talk 00…"
click at [130, 56] on img at bounding box center [126, 54] width 8 height 3
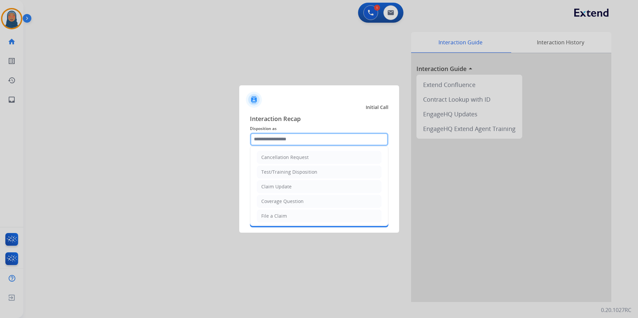
click at [303, 141] on input "text" at bounding box center [319, 139] width 138 height 13
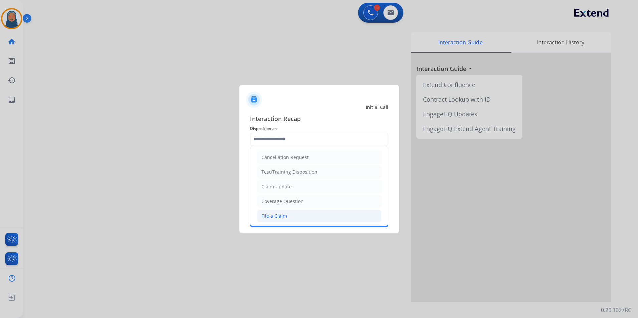
click at [290, 214] on li "File a Claim" at bounding box center [319, 216] width 124 height 13
type input "**********"
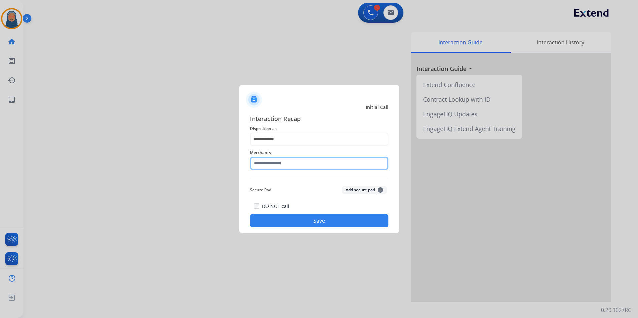
click at [290, 165] on input "text" at bounding box center [319, 163] width 138 height 13
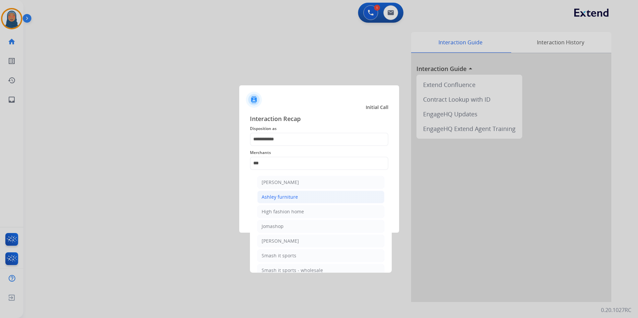
click at [295, 199] on div "Ashley furniture" at bounding box center [279, 197] width 36 height 7
type input "**********"
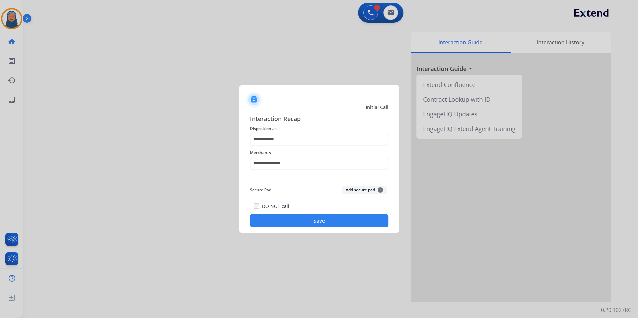
click at [329, 224] on button "Save" at bounding box center [319, 220] width 138 height 13
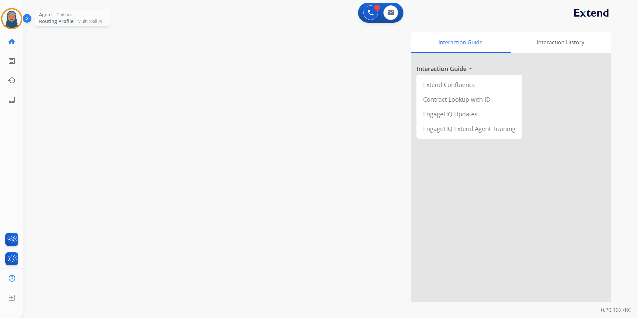
click at [13, 21] on img at bounding box center [11, 18] width 19 height 19
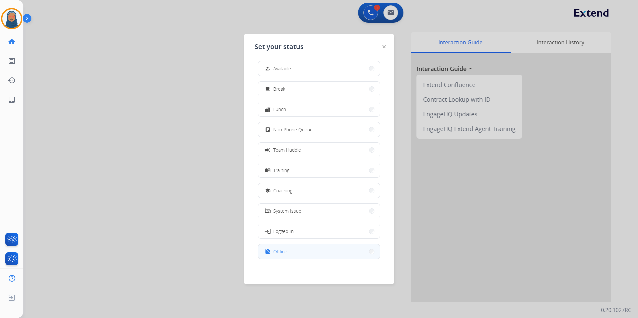
scroll to position [2, 0]
click at [324, 251] on button "work_off Offline" at bounding box center [318, 251] width 121 height 14
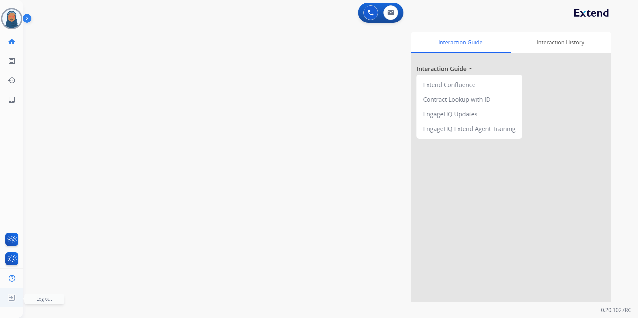
click at [49, 299] on span "Log out" at bounding box center [44, 299] width 16 height 6
click at [46, 299] on div "swap_horiz Break voice bridge close_fullscreen Connect 3-Way Call merge_type Se…" at bounding box center [322, 163] width 598 height 278
click at [11, 298] on img at bounding box center [12, 297] width 12 height 13
click at [48, 300] on span "Log out" at bounding box center [44, 299] width 16 height 6
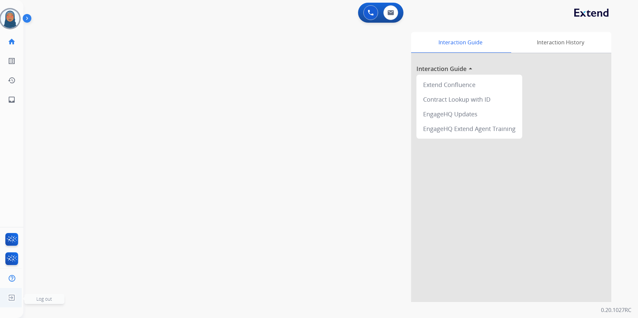
click at [9, 301] on img at bounding box center [12, 297] width 12 height 13
click at [48, 301] on span "Log out" at bounding box center [44, 299] width 16 height 6
click at [42, 299] on span "Log out" at bounding box center [44, 299] width 16 height 6
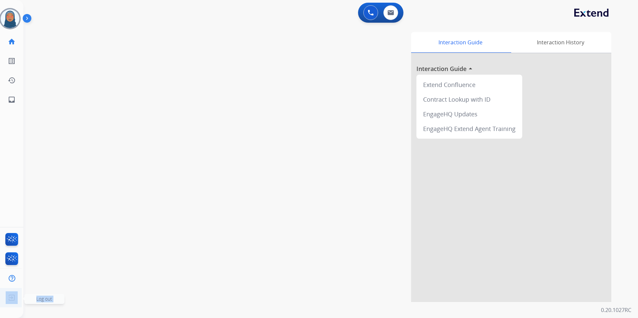
click at [42, 299] on span "Log out" at bounding box center [44, 299] width 16 height 6
click at [43, 299] on div "swap_horiz Break voice bridge close_fullscreen Connect 3-Way Call merge_type Se…" at bounding box center [322, 163] width 598 height 278
click at [12, 298] on img at bounding box center [12, 297] width 12 height 13
click at [40, 299] on span "Log out" at bounding box center [44, 299] width 16 height 6
click at [41, 299] on span "Log out" at bounding box center [44, 299] width 16 height 6
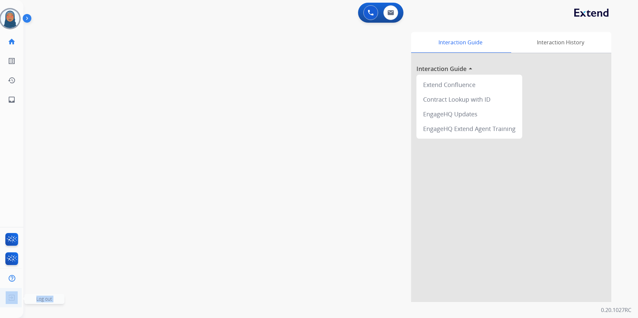
click at [41, 299] on span "Log out" at bounding box center [44, 299] width 16 height 6
click at [43, 299] on div "swap_horiz Break voice bridge close_fullscreen Connect 3-Way Call merge_type Se…" at bounding box center [322, 163] width 598 height 278
click at [202, 156] on div "swap_horiz Break voice bridge close_fullscreen Connect 3-Way Call merge_type Se…" at bounding box center [322, 163] width 598 height 278
click at [13, 295] on img at bounding box center [12, 297] width 12 height 13
click at [12, 298] on img at bounding box center [12, 297] width 12 height 13
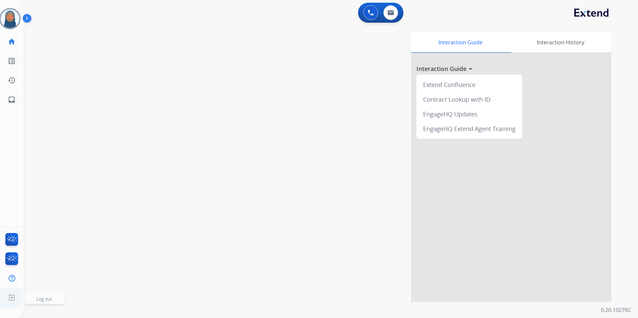
click at [36, 298] on span "Log out" at bounding box center [44, 299] width 40 height 10
click at [37, 298] on span "Log out" at bounding box center [44, 299] width 16 height 6
click at [39, 299] on span "Log out" at bounding box center [44, 299] width 16 height 6
click at [51, 299] on span "Log out" at bounding box center [44, 299] width 16 height 6
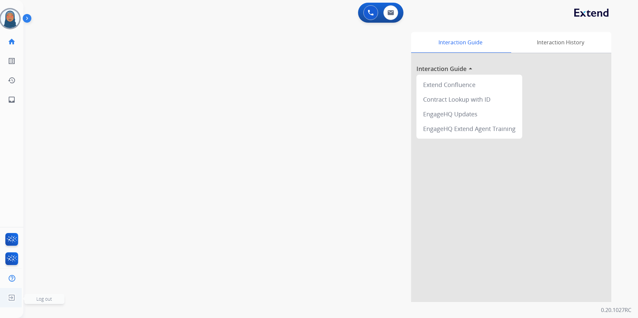
click at [51, 299] on span "Log out" at bounding box center [44, 299] width 16 height 6
click at [51, 299] on div "swap_horiz Break voice bridge close_fullscreen Connect 3-Way Call merge_type Se…" at bounding box center [322, 163] width 598 height 278
click at [51, 298] on div "swap_horiz Break voice bridge close_fullscreen Connect 3-Way Call merge_type Se…" at bounding box center [322, 163] width 598 height 278
click at [10, 296] on img at bounding box center [12, 297] width 12 height 13
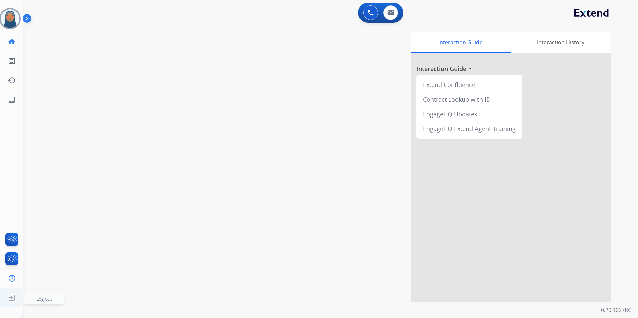
click at [54, 298] on span "Log out" at bounding box center [44, 299] width 40 height 10
click at [50, 298] on span "Log out" at bounding box center [44, 299] width 16 height 6
